Goal: Task Accomplishment & Management: Manage account settings

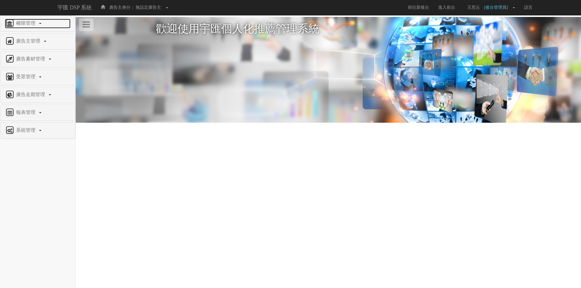
click at [38, 21] on span "權限管理" at bounding box center [27, 23] width 24 height 5
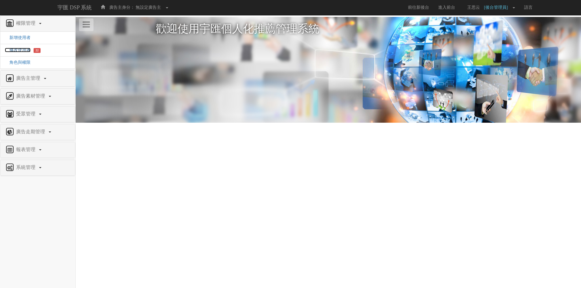
click at [21, 50] on span "修改使用者" at bounding box center [18, 50] width 26 height 5
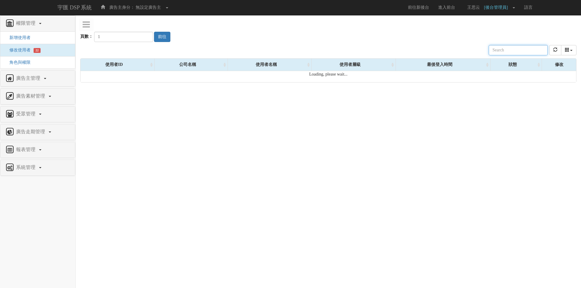
click at [513, 46] on input "text" at bounding box center [518, 50] width 59 height 10
paste input "pennyhsiao0214@gmail.com"
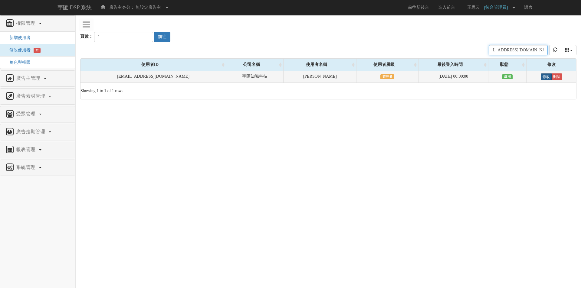
type input "[EMAIL_ADDRESS][DOMAIN_NAME]"
click at [542, 76] on link "修改" at bounding box center [546, 77] width 11 height 7
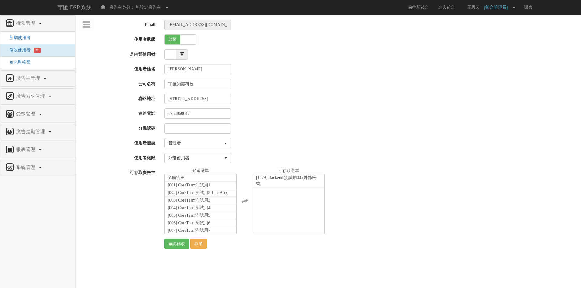
select select "Manager"
select select "69"
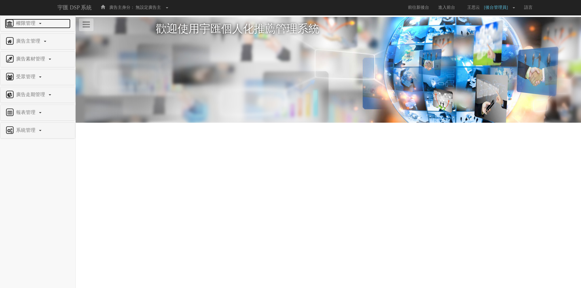
click at [26, 21] on span "權限管理" at bounding box center [27, 23] width 24 height 5
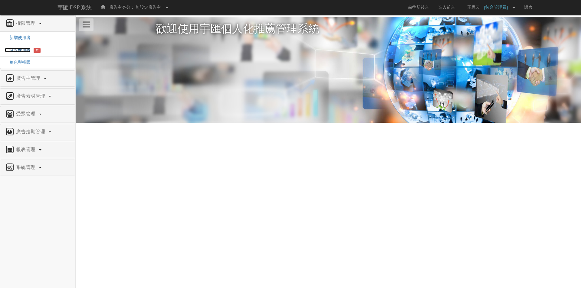
click at [23, 49] on span "修改使用者" at bounding box center [18, 50] width 26 height 5
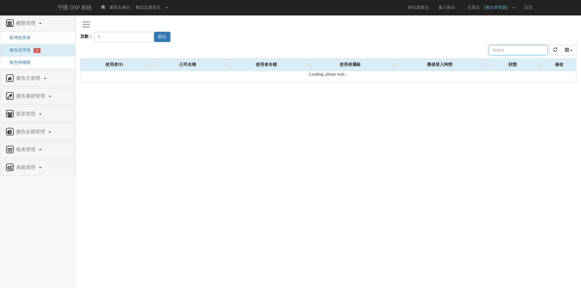
click at [511, 51] on input "text" at bounding box center [518, 50] width 59 height 10
paste input "[EMAIL_ADDRESS][DOMAIN_NAME]"
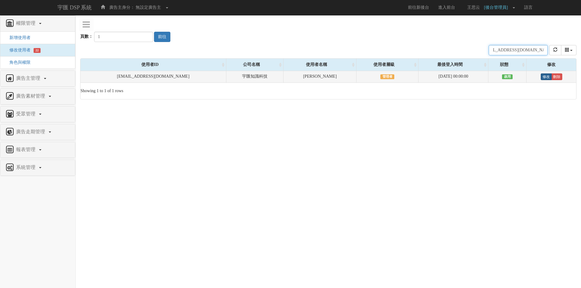
type input "[EMAIL_ADDRESS][DOMAIN_NAME]"
click at [541, 78] on link "修改" at bounding box center [546, 77] width 11 height 7
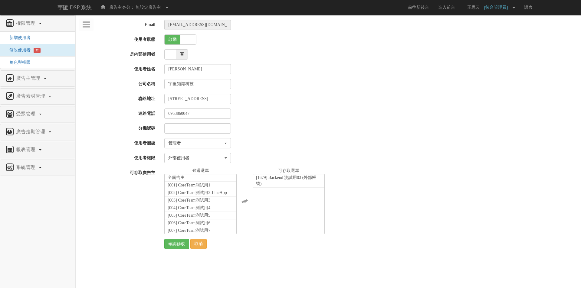
select select "Manager"
select select "69"
